Goal: Book appointment/travel/reservation

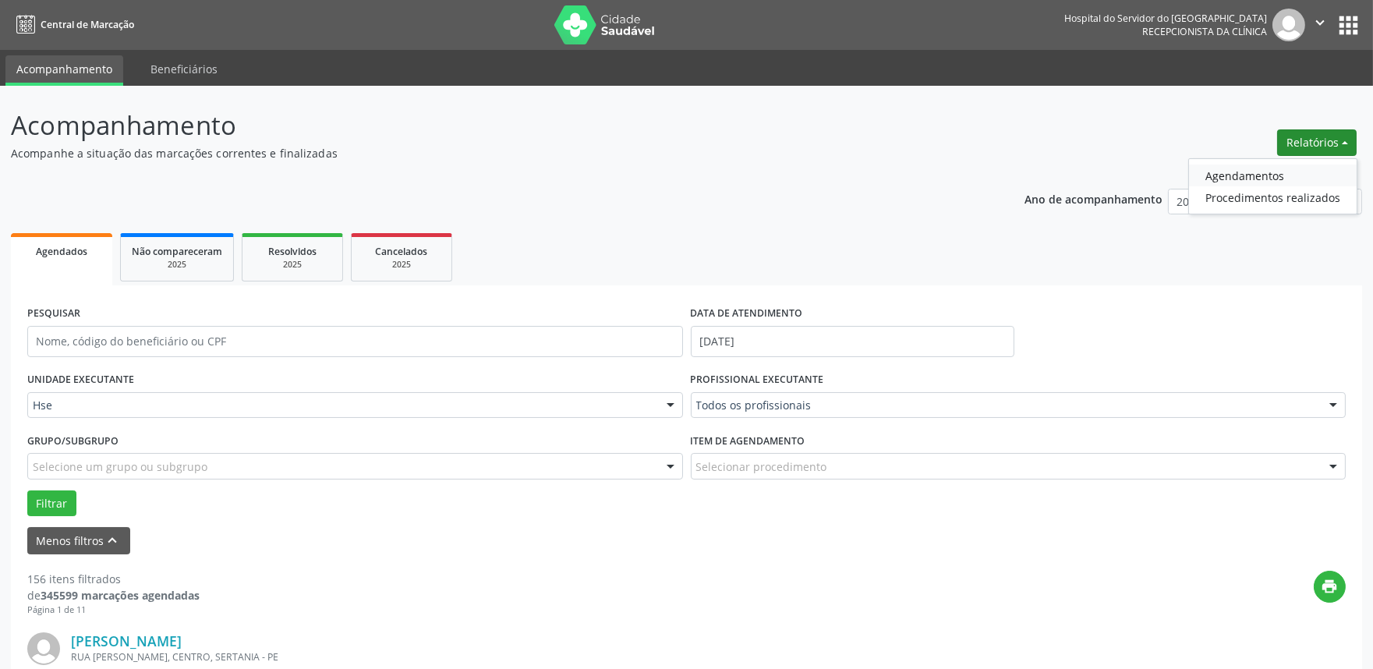
click at [1243, 174] on link "Agendamentos" at bounding box center [1273, 175] width 168 height 22
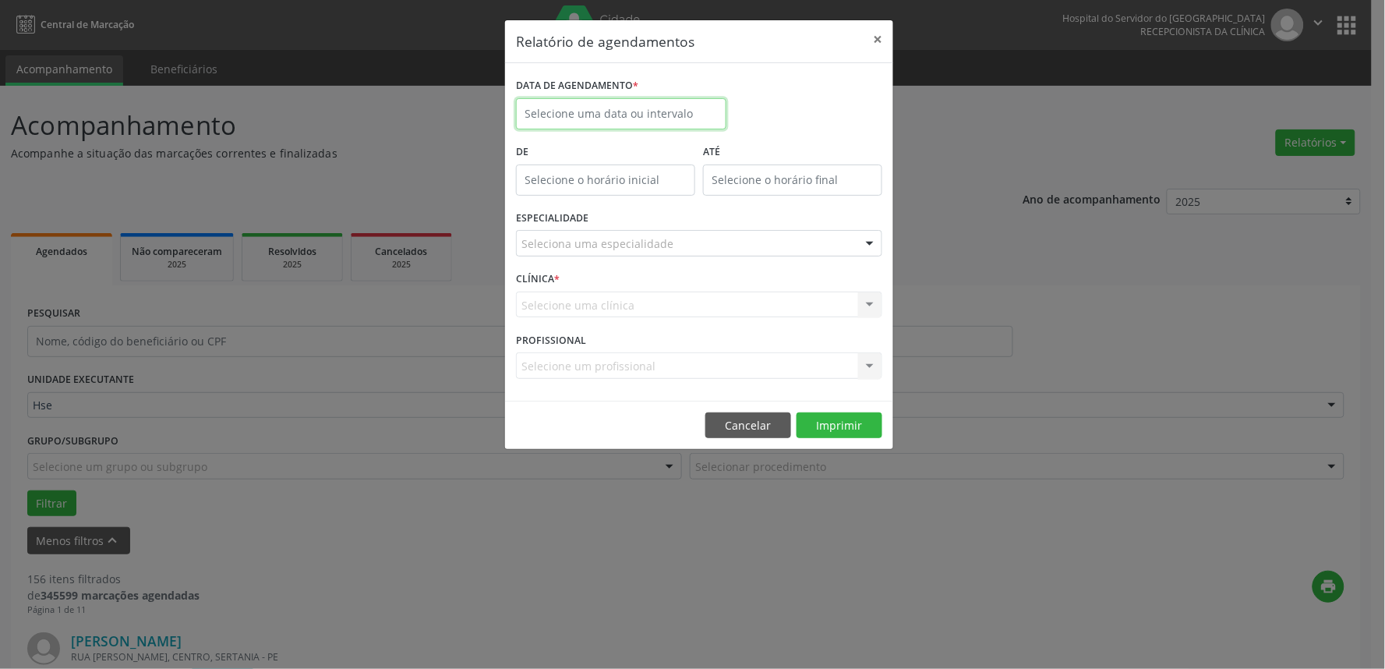
click at [613, 113] on input "text" at bounding box center [621, 113] width 210 height 31
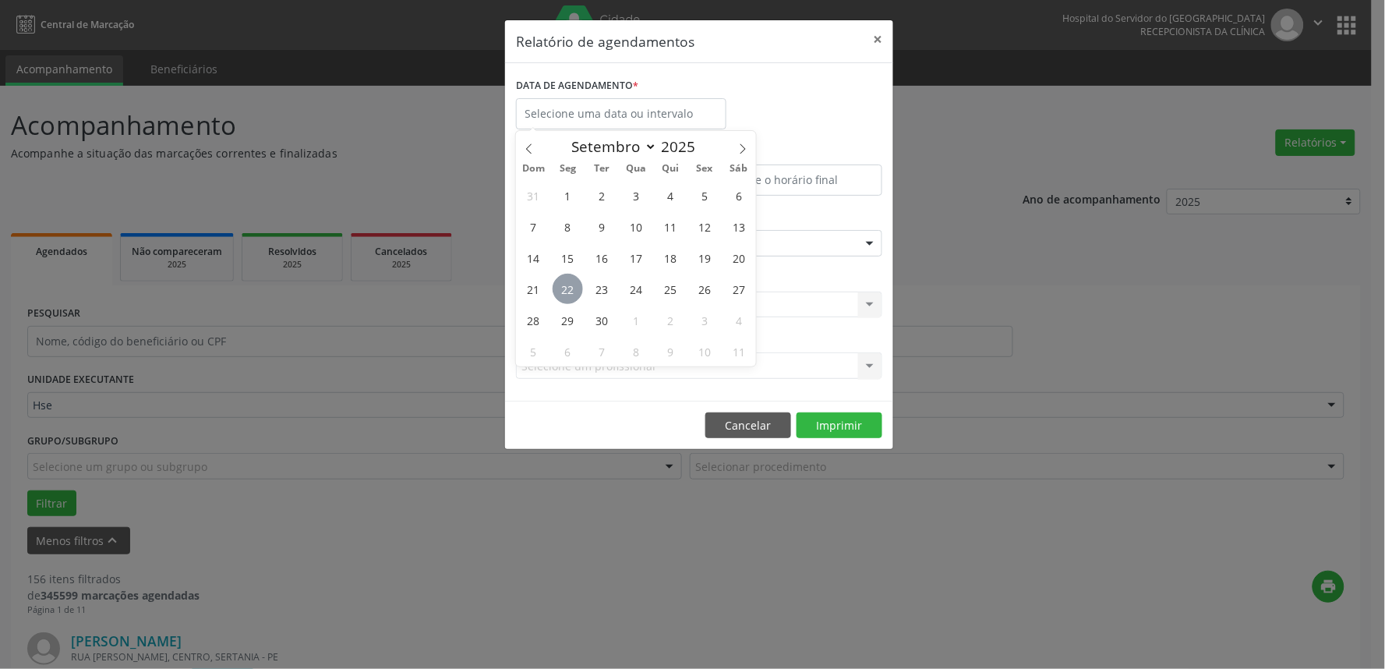
click at [570, 287] on span "22" at bounding box center [568, 289] width 30 height 30
type input "22/09/2025"
click at [595, 285] on span "23" at bounding box center [602, 289] width 30 height 30
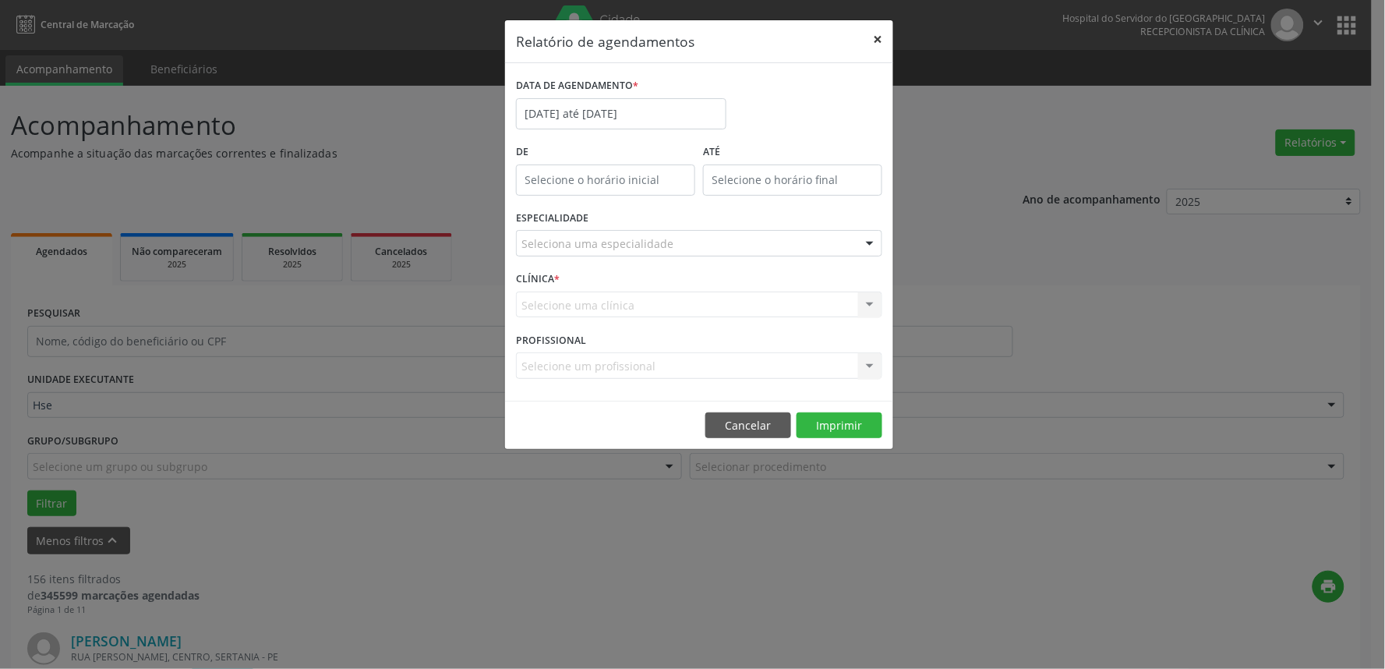
click at [875, 39] on button "×" at bounding box center [877, 39] width 31 height 38
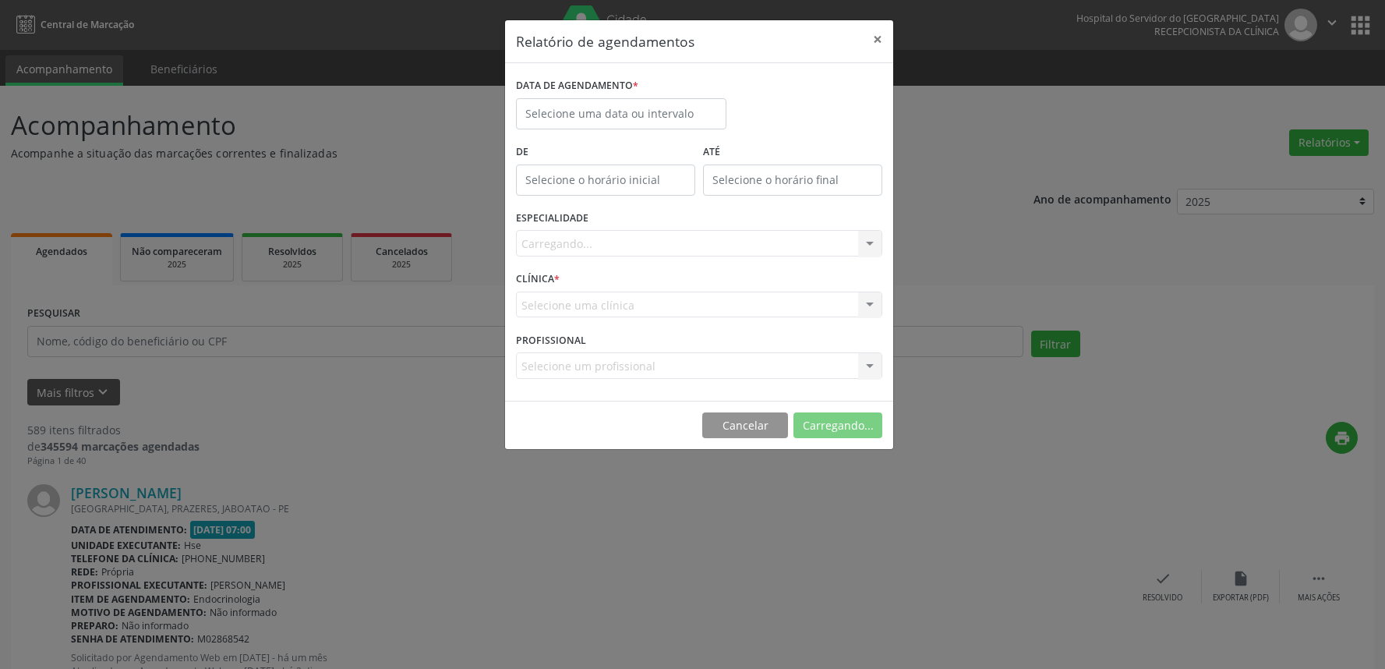
select select "8"
click at [688, 122] on body "Central de Marcação Hospital do Servidor do [GEOGRAPHIC_DATA] Recepcionista da …" at bounding box center [692, 334] width 1385 height 669
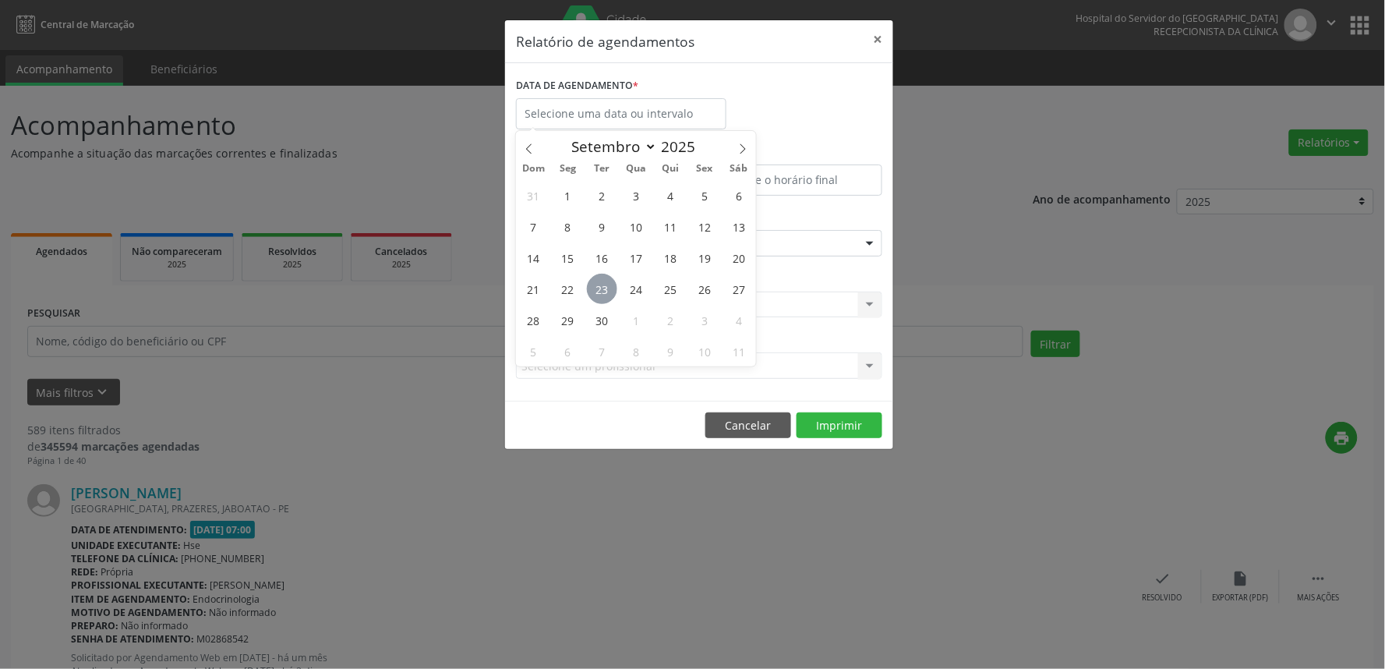
click at [616, 285] on span "23" at bounding box center [602, 289] width 30 height 30
type input "23/09/2025"
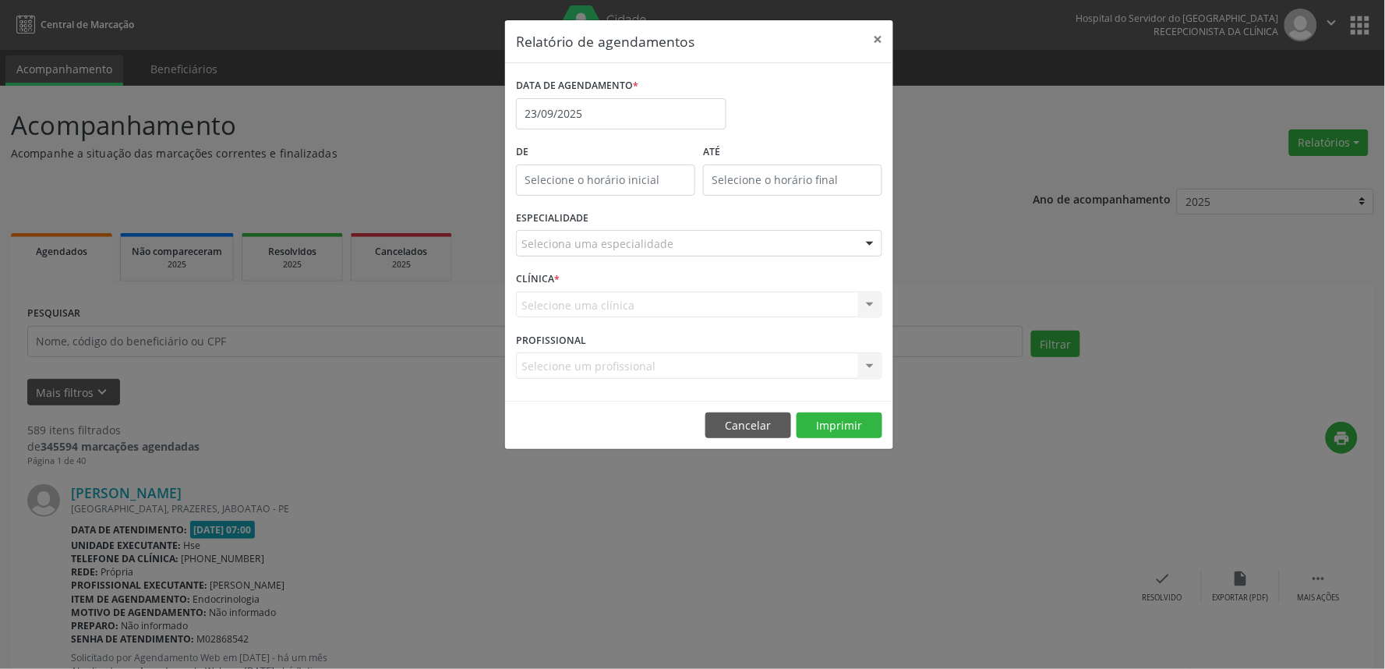
click at [731, 232] on div "Seleciona uma especialidade" at bounding box center [699, 243] width 366 height 27
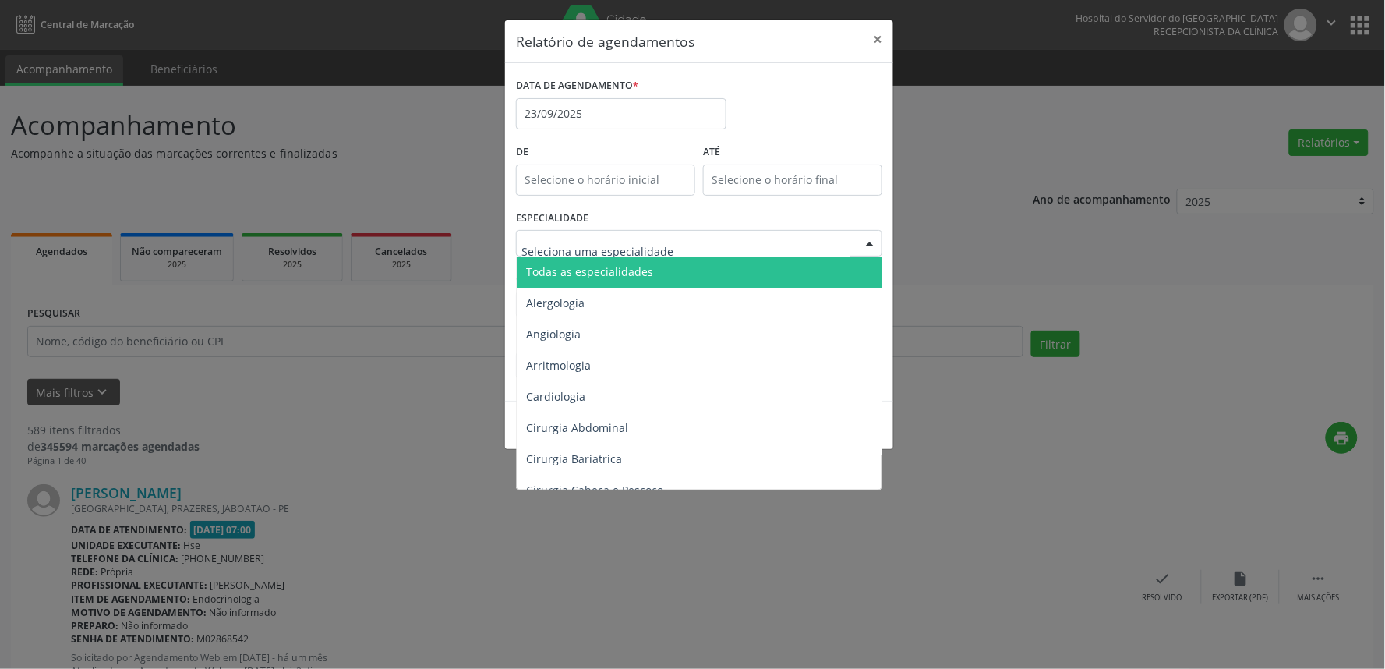
click at [712, 270] on span "Todas as especialidades" at bounding box center [700, 271] width 367 height 31
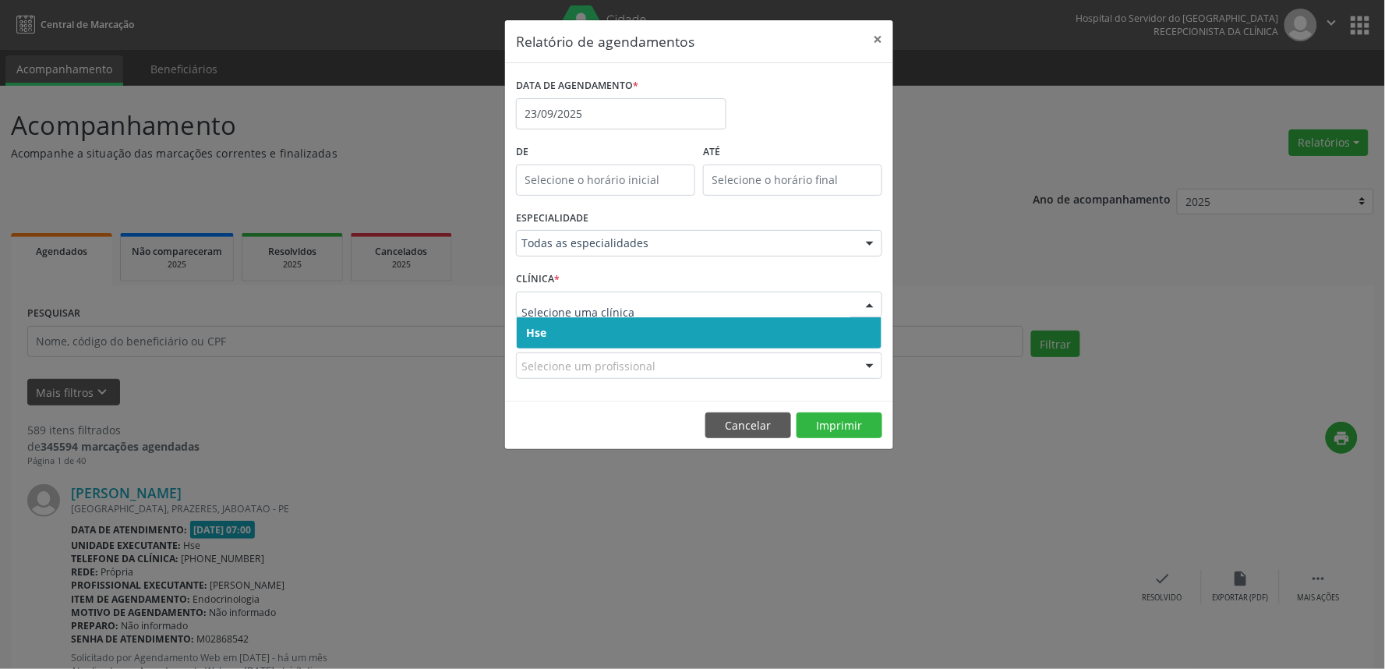
click at [709, 334] on span "Hse" at bounding box center [699, 332] width 365 height 31
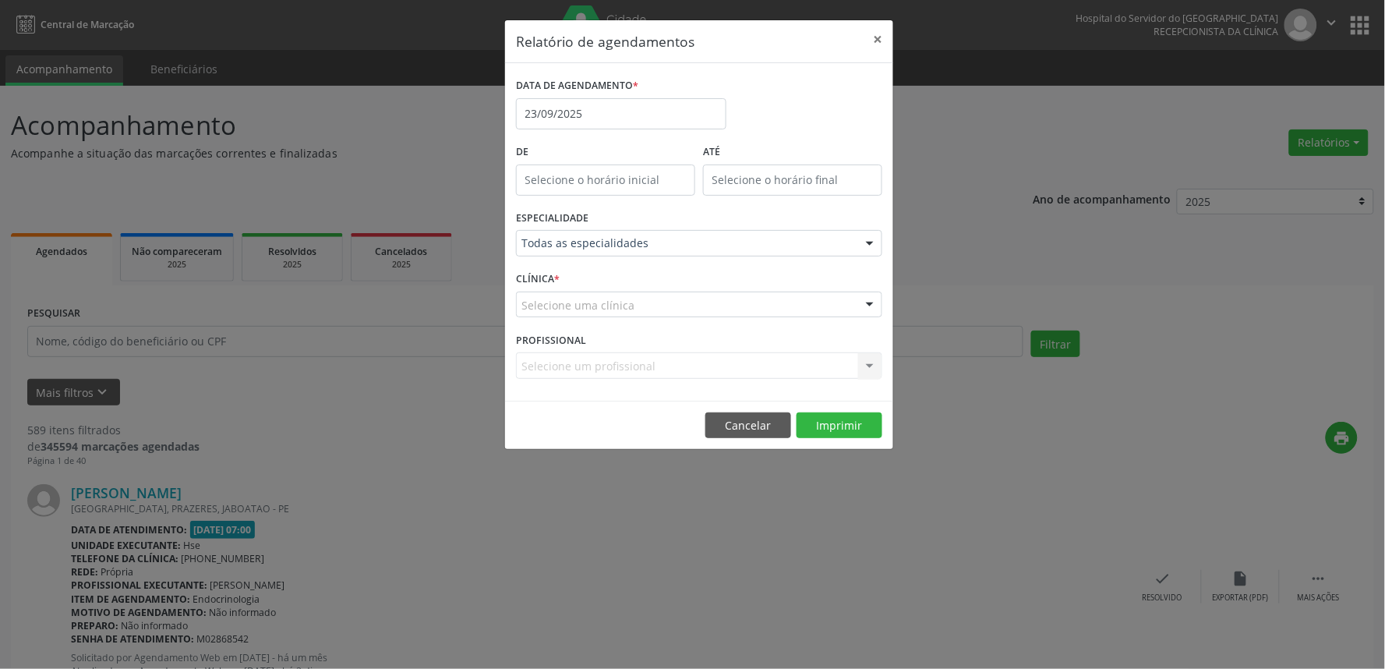
click at [715, 316] on div "Selecione uma clínica" at bounding box center [699, 305] width 366 height 27
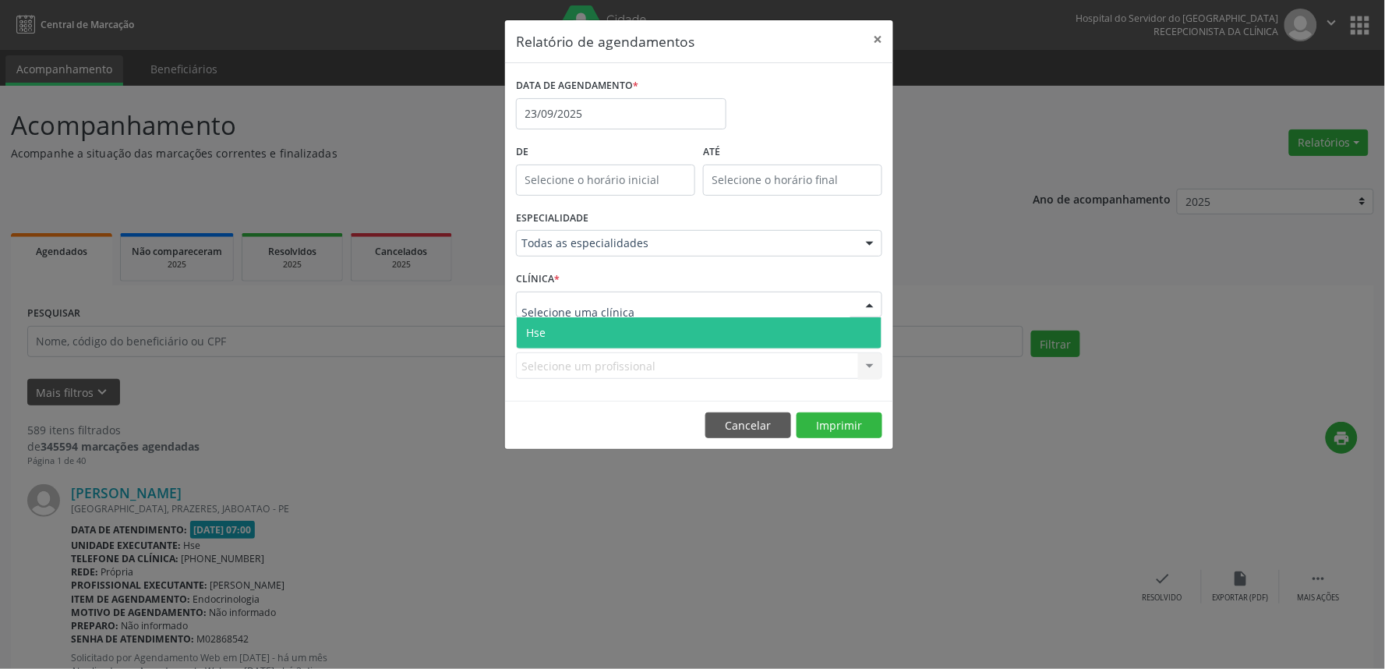
click at [715, 321] on span "Hse" at bounding box center [699, 332] width 365 height 31
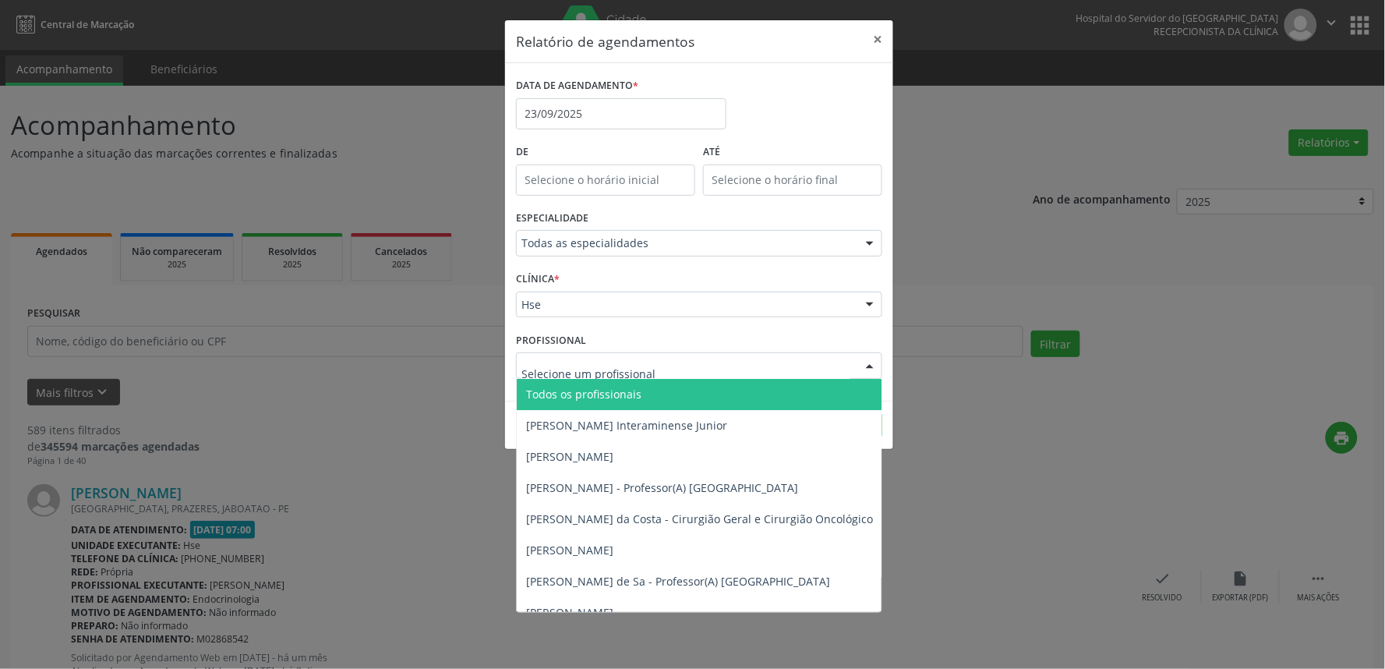
click at [815, 369] on div at bounding box center [699, 365] width 366 height 27
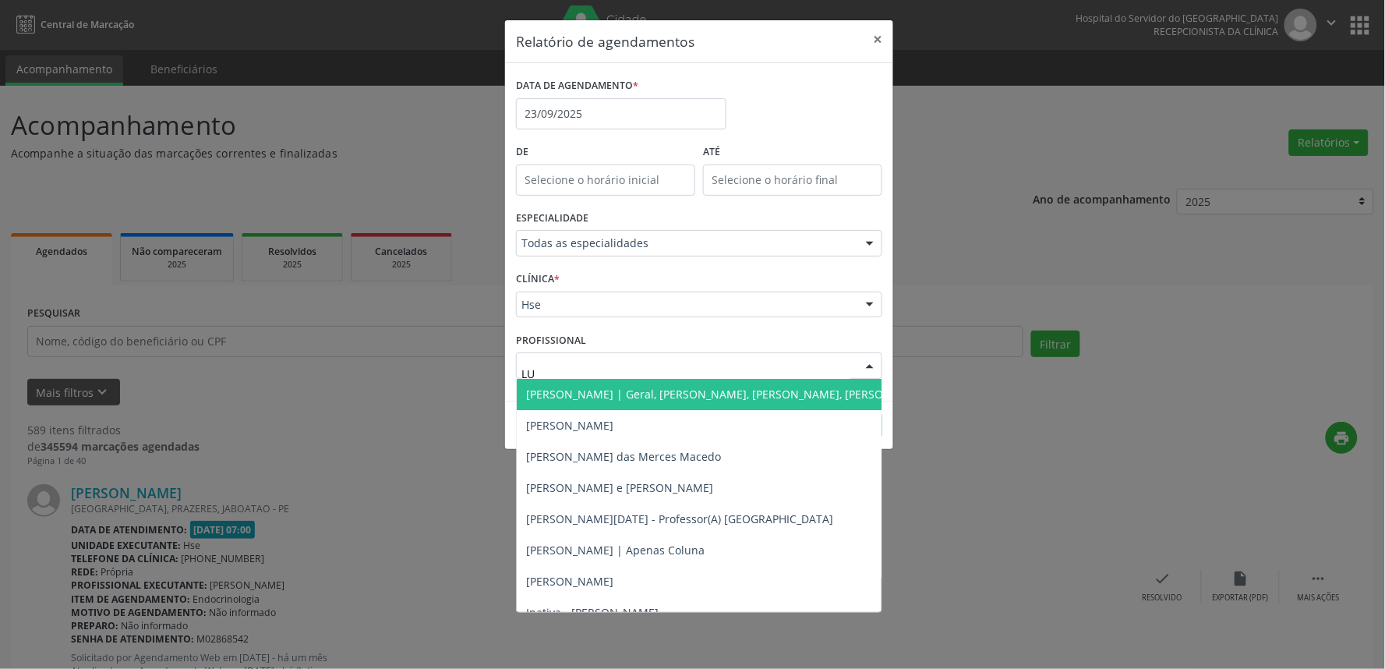
type input "LUI"
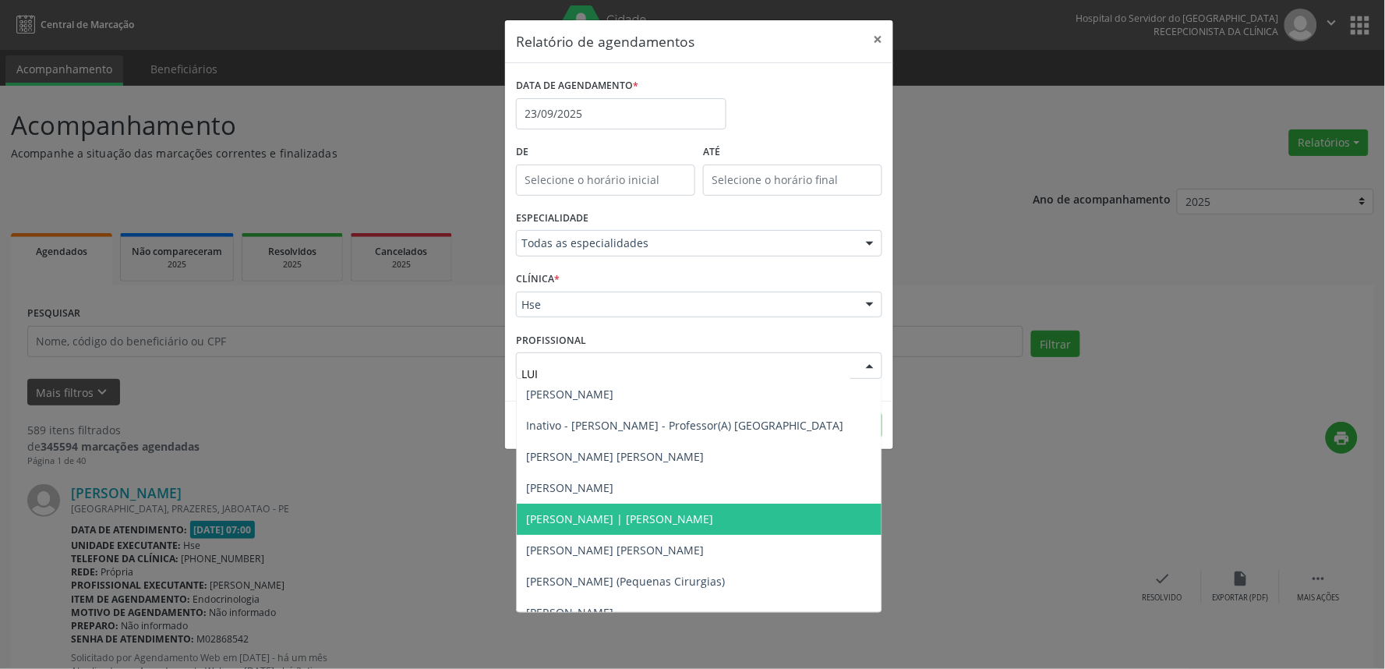
click at [738, 523] on span "[PERSON_NAME] | [PERSON_NAME]" at bounding box center [699, 519] width 365 height 31
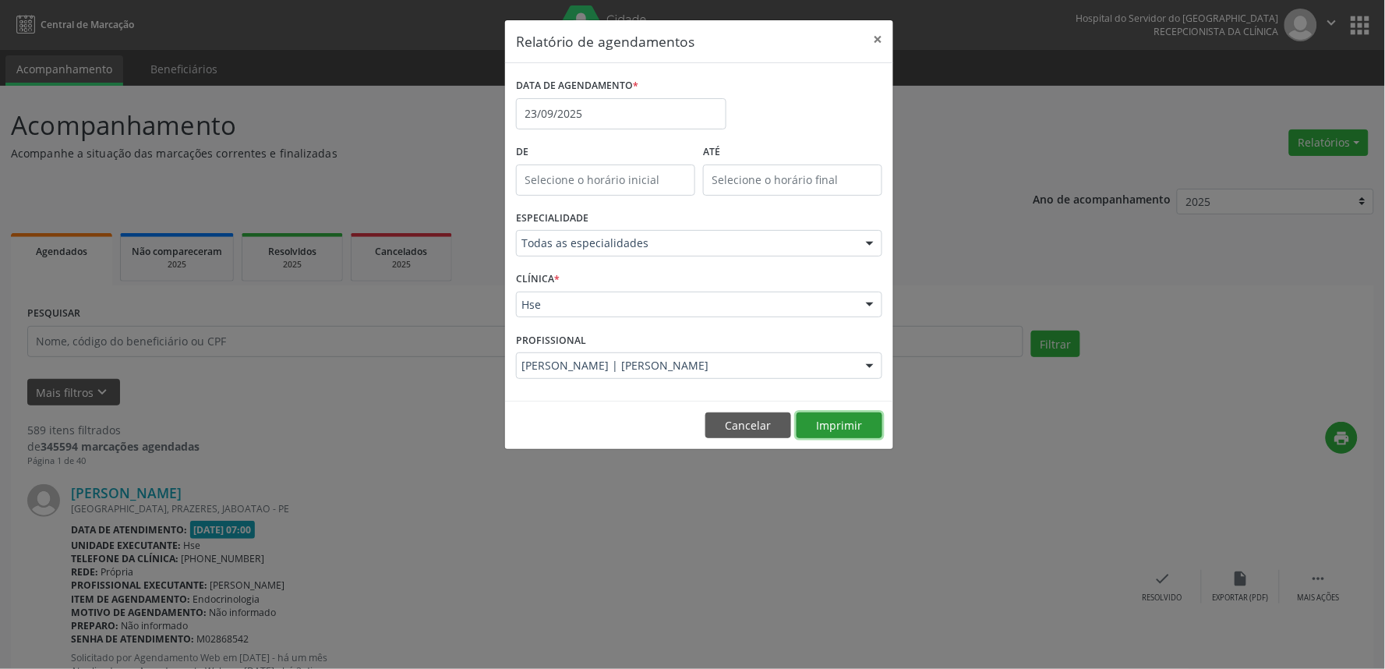
click at [856, 425] on button "Imprimir" at bounding box center [840, 425] width 86 height 27
